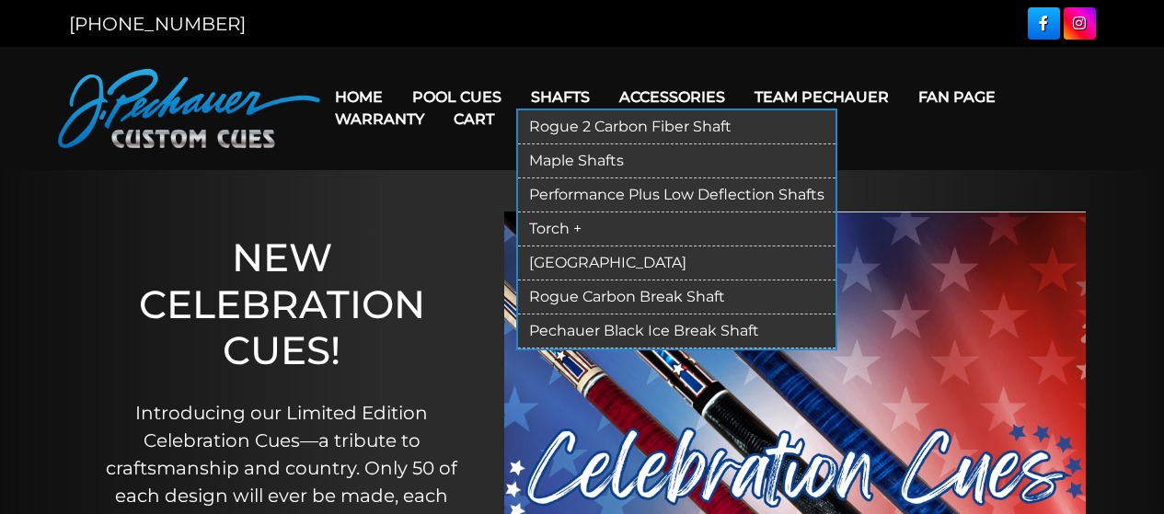
click at [638, 134] on link "Rogue 2 Carbon Fiber Shaft" at bounding box center [677, 127] width 318 height 34
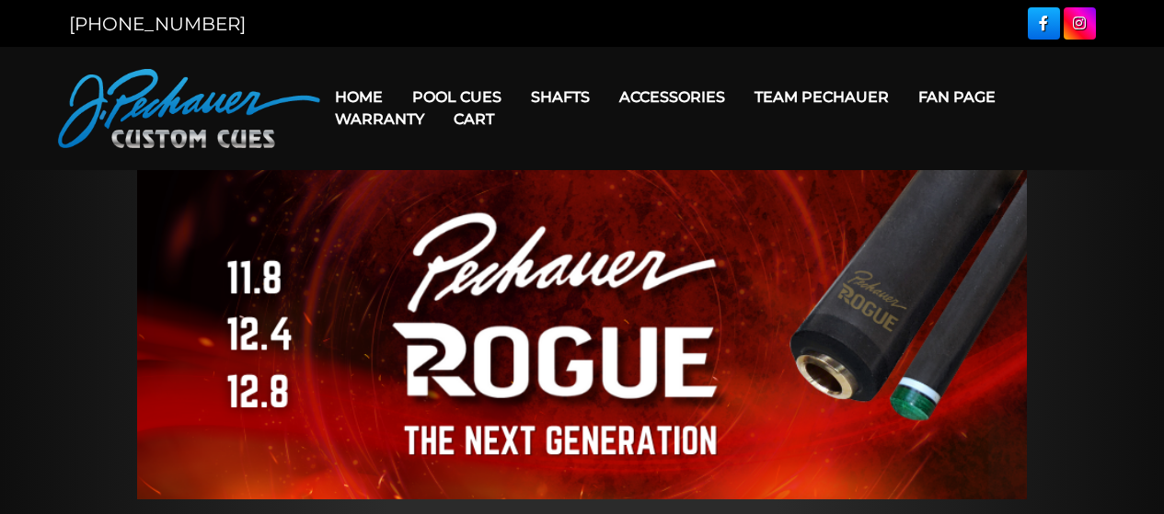
click at [644, 57] on header "MENU Home Pool Cues Celebration Cue JP Series (T) – NEW Pro Series (R) – NEW Ch…" at bounding box center [582, 108] width 1164 height 123
